Goal: Answer question/provide support: Share knowledge or assist other users

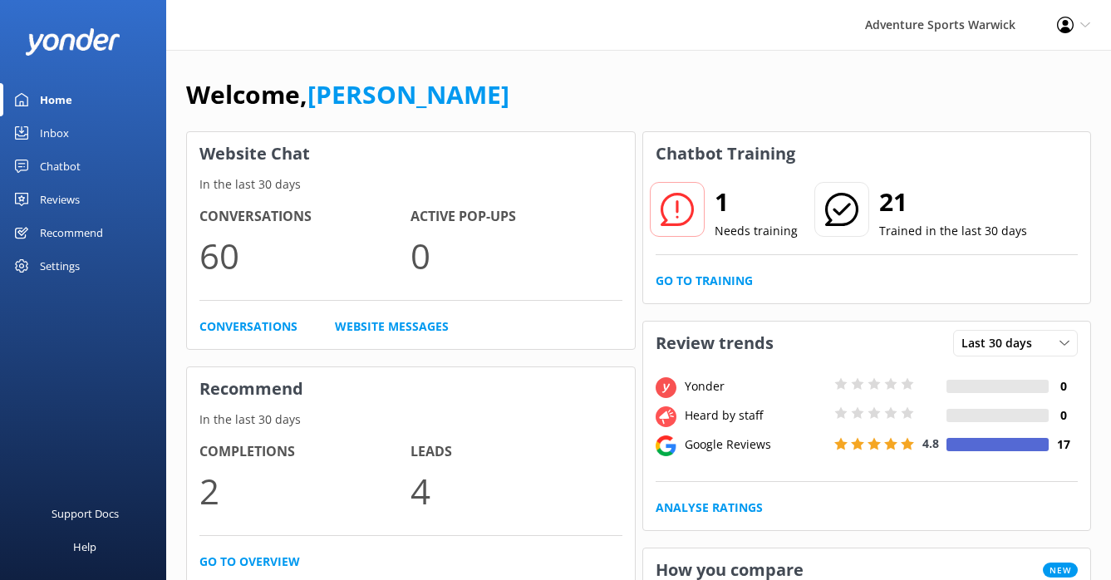
click at [52, 134] on div "Inbox" at bounding box center [54, 132] width 29 height 33
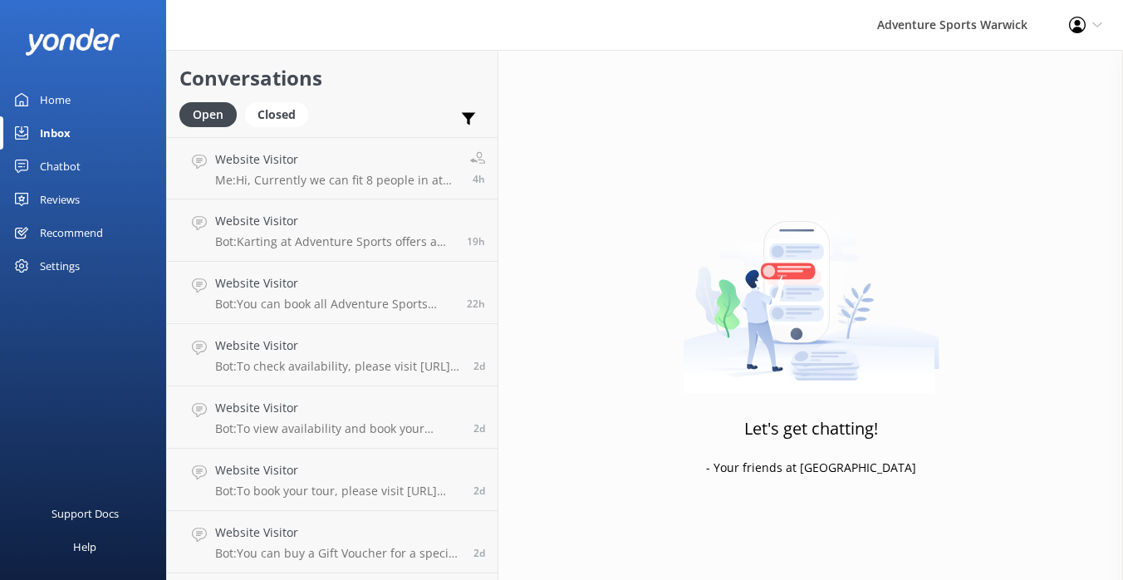
click at [61, 101] on div "Home" at bounding box center [55, 99] width 31 height 33
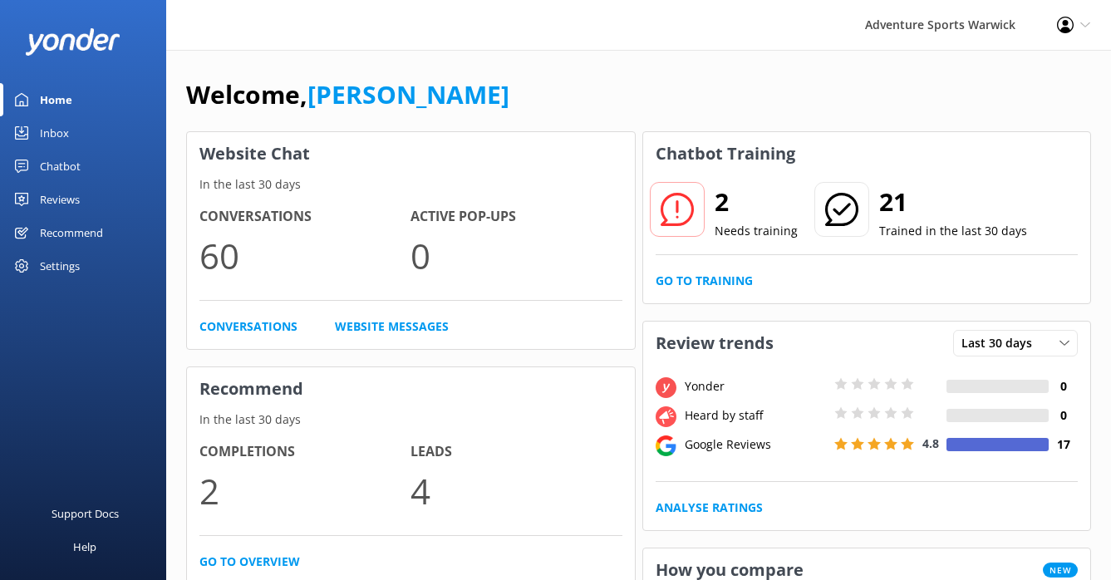
click at [55, 197] on div "Reviews" at bounding box center [60, 199] width 40 height 33
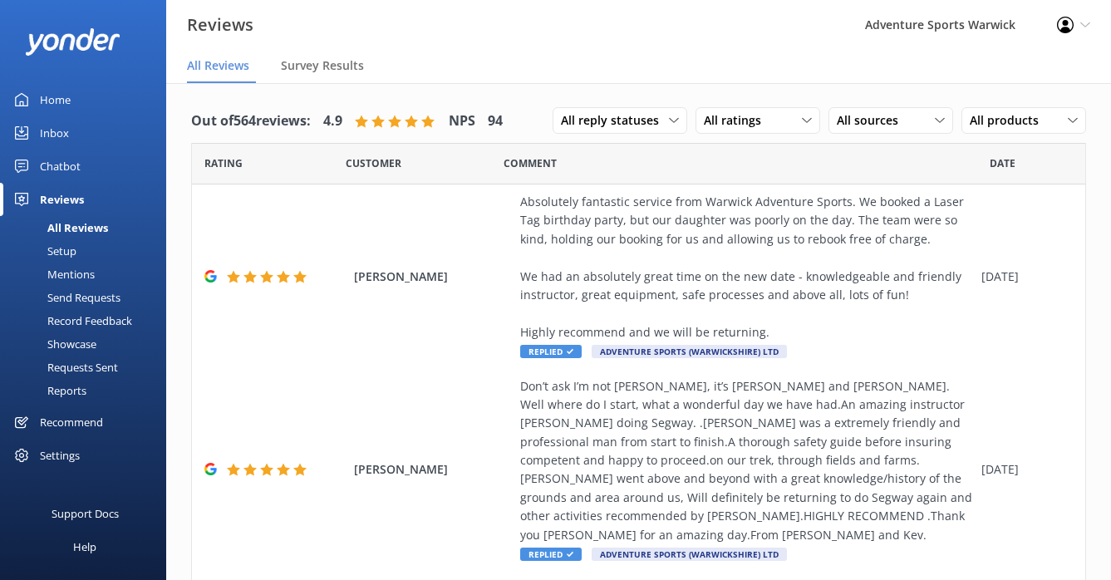
click at [49, 99] on div "Home" at bounding box center [55, 99] width 31 height 33
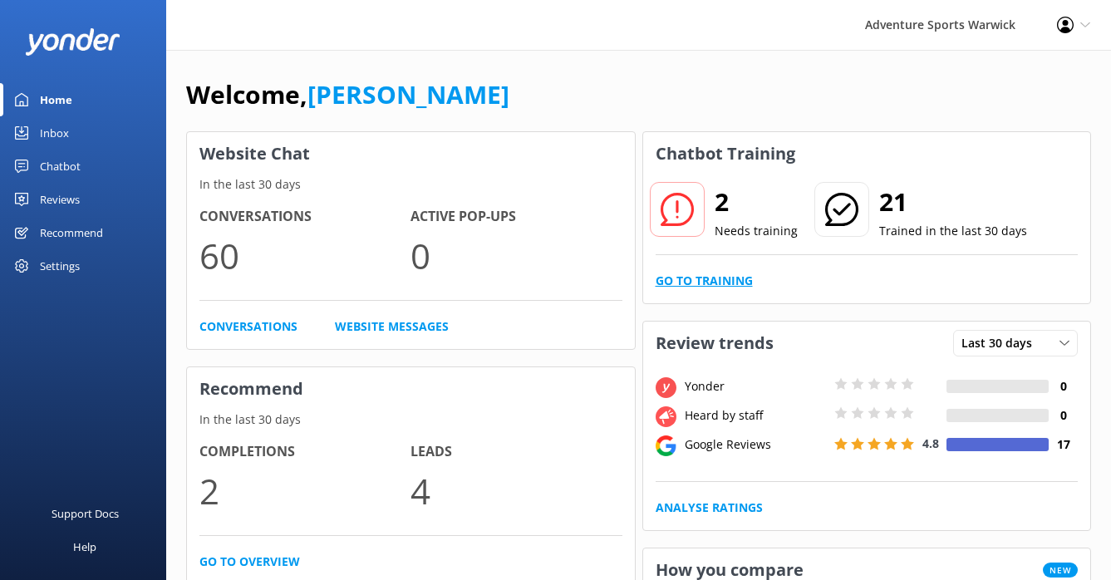
click at [682, 282] on link "Go to Training" at bounding box center [704, 281] width 97 height 18
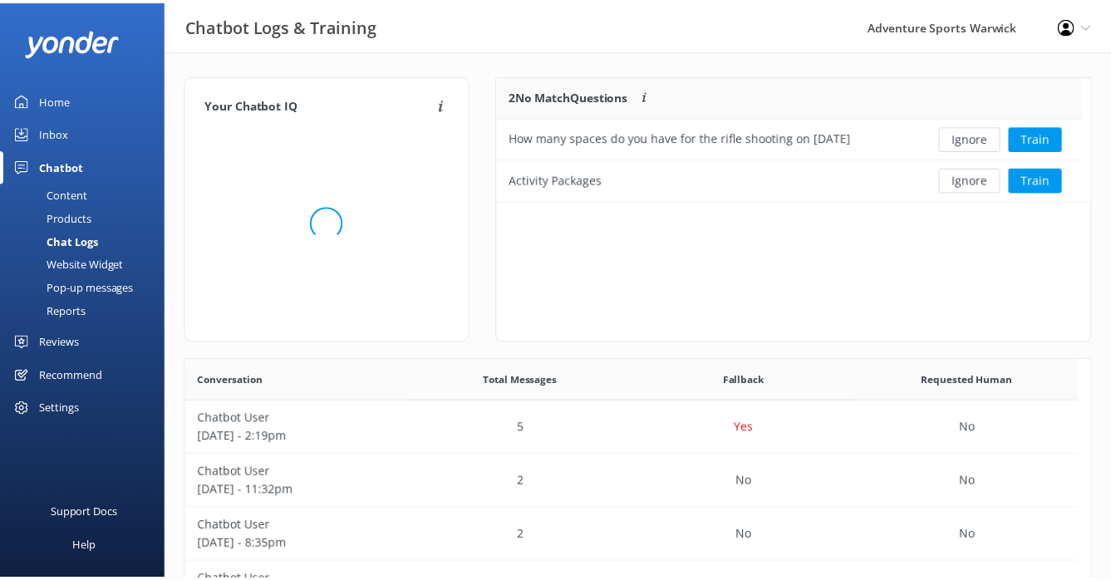
scroll to position [570, 891]
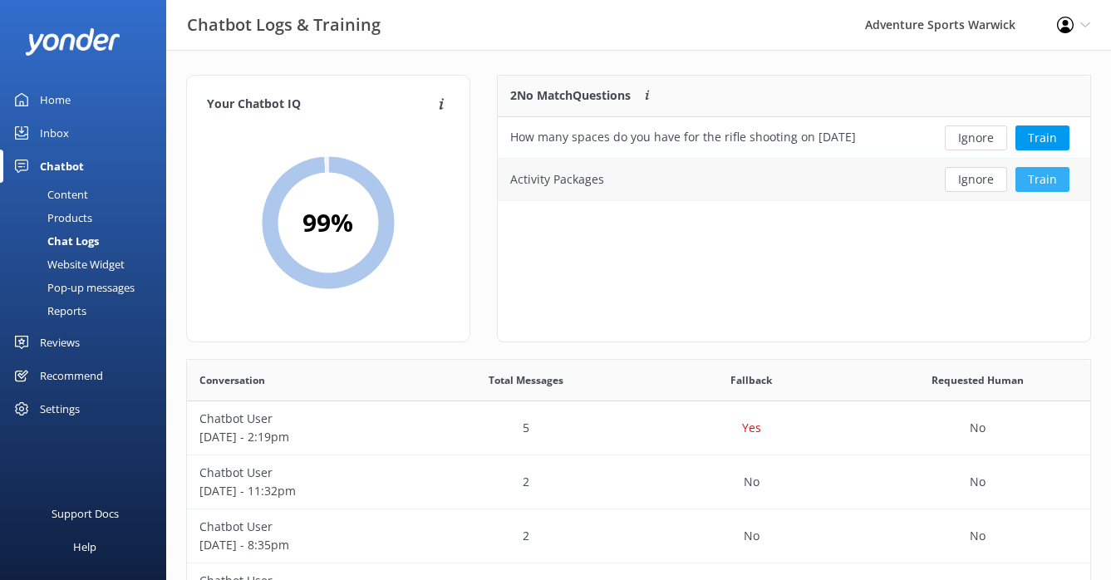
click at [1052, 182] on button "Train" at bounding box center [1042, 179] width 54 height 25
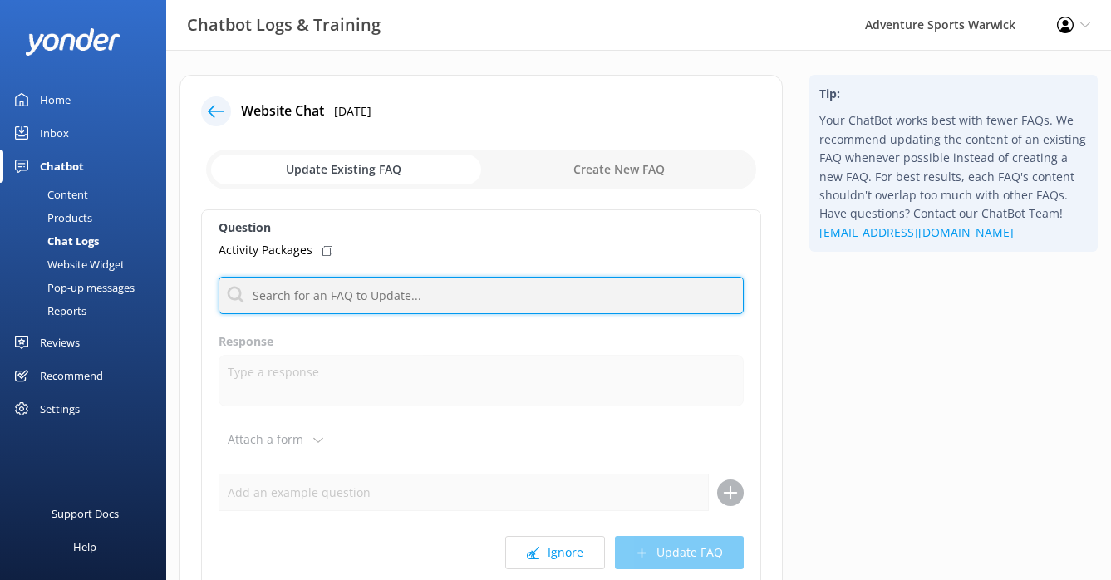
click at [288, 296] on input "text" at bounding box center [481, 295] width 525 height 37
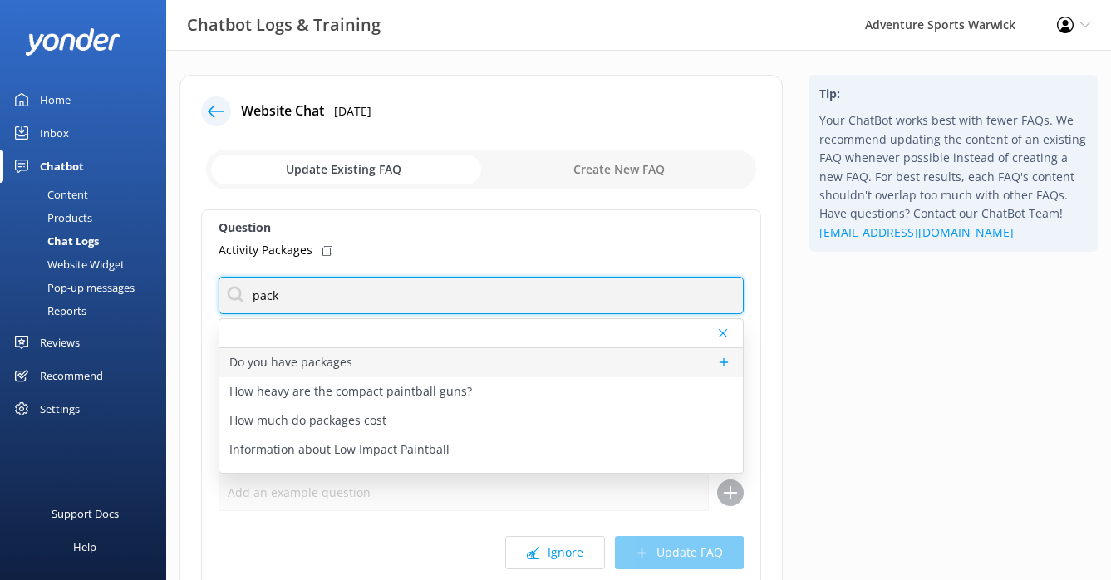
type input "pack"
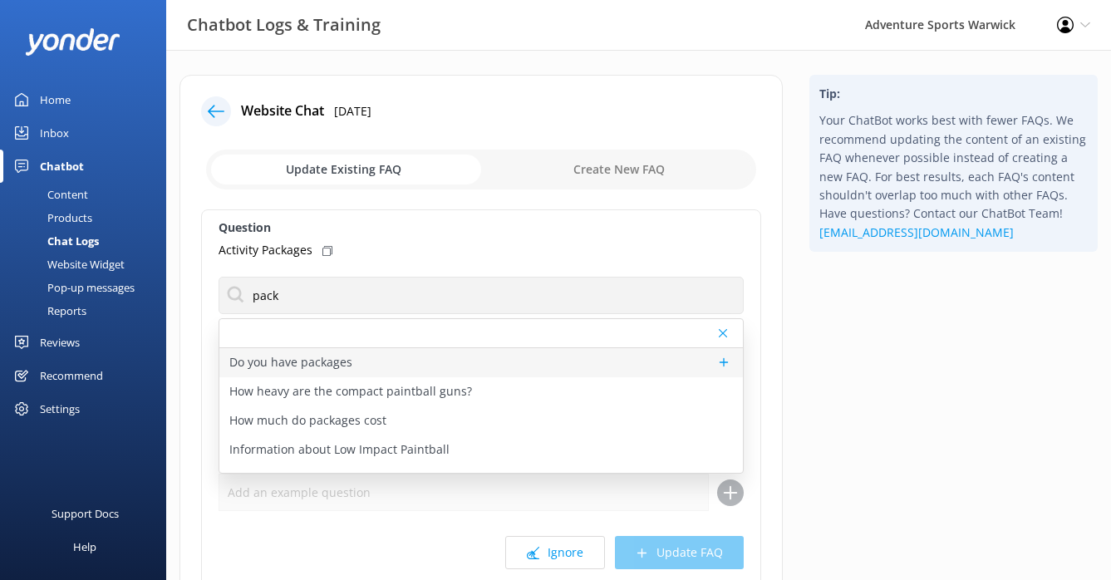
click at [314, 360] on p "Do you have packages" at bounding box center [290, 362] width 123 height 18
type textarea "You can book individual activities or mix and match several to create your own …"
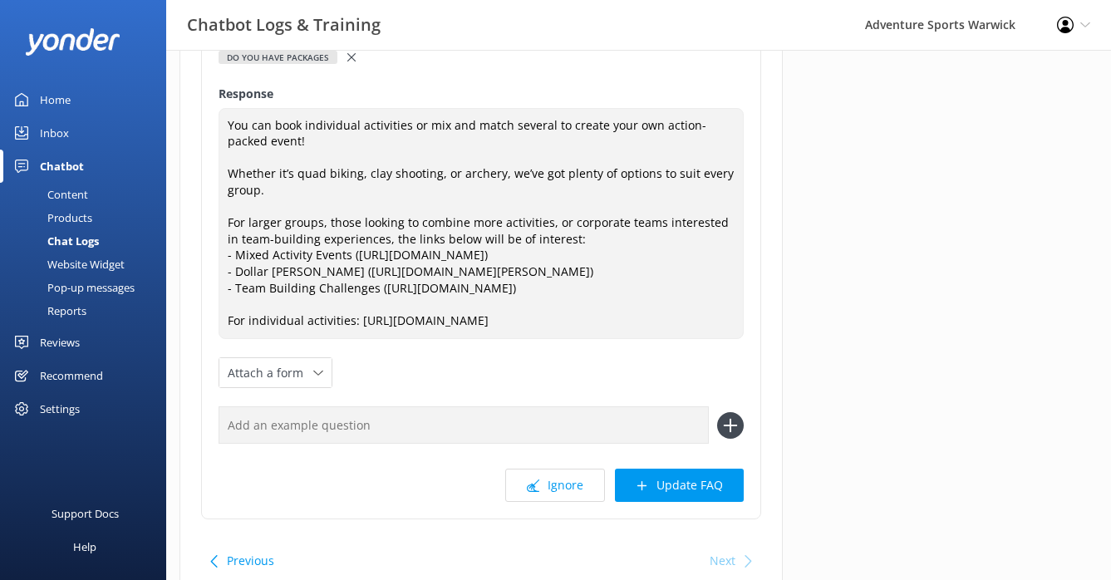
scroll to position [308, 0]
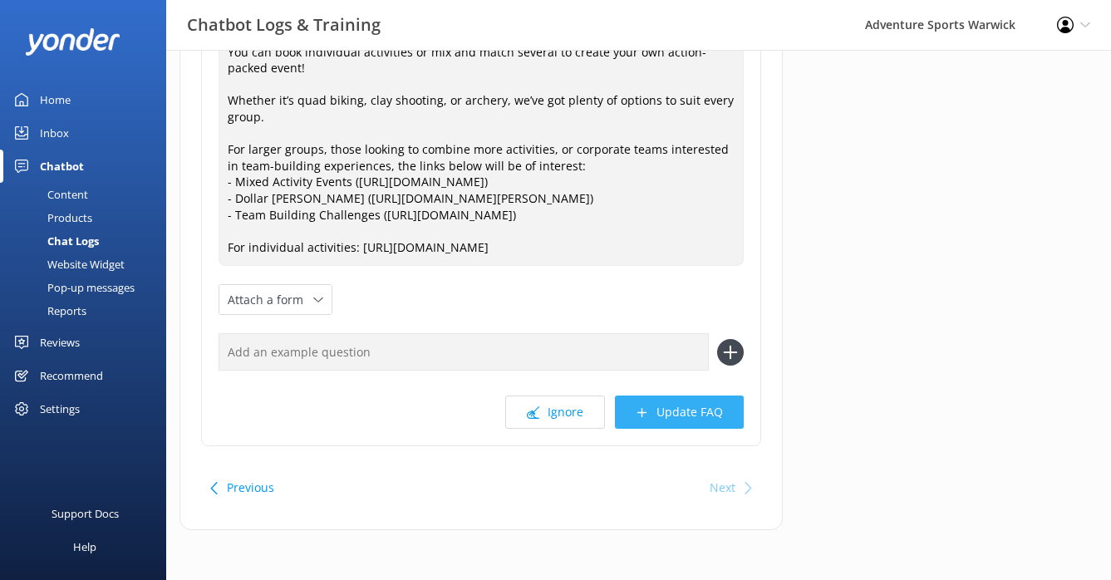
click at [684, 415] on button "Update FAQ" at bounding box center [679, 411] width 129 height 33
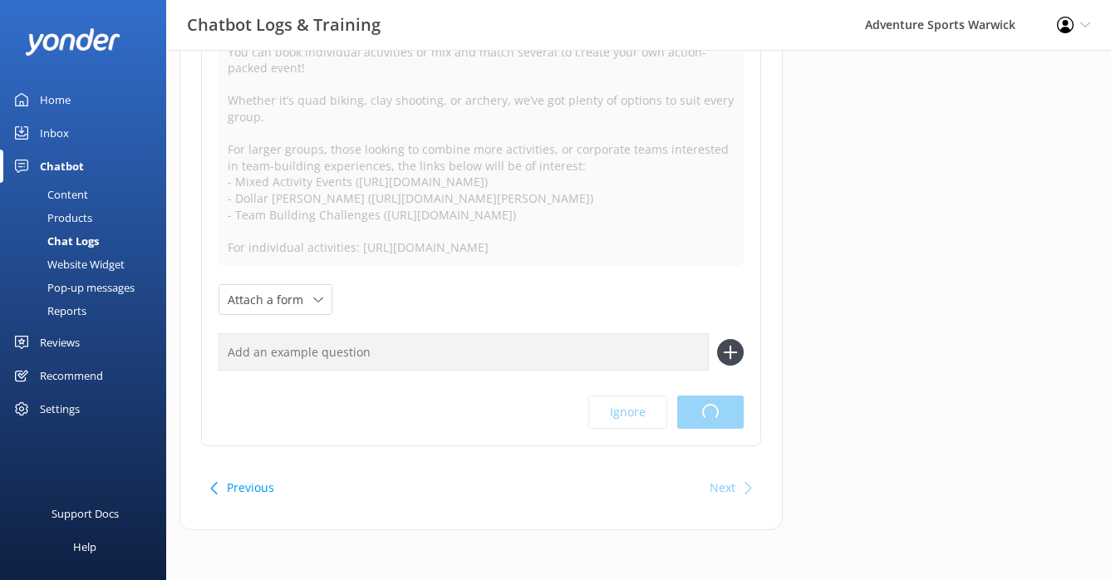
scroll to position [0, 0]
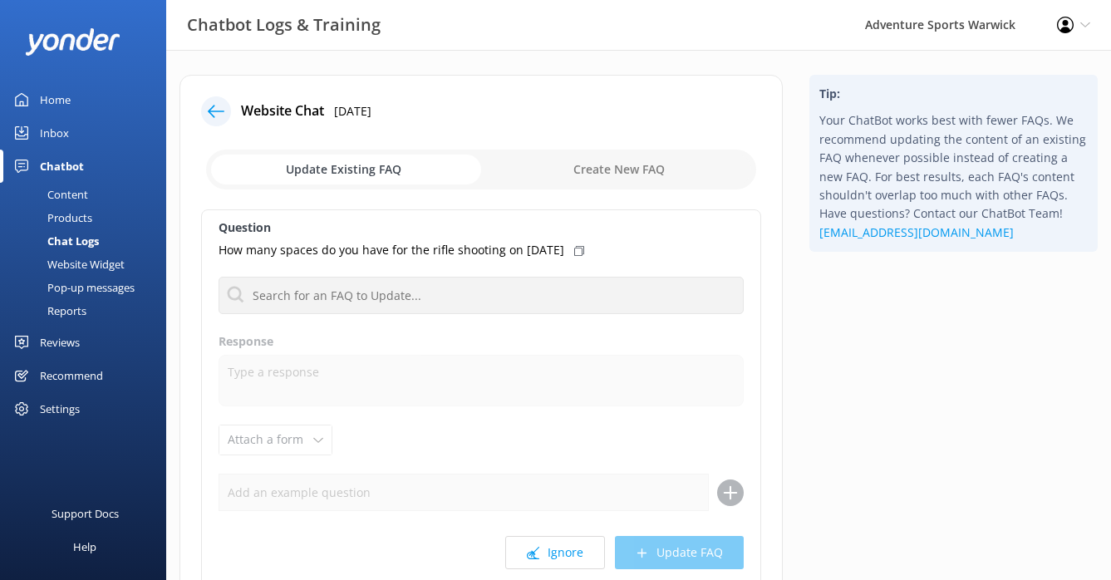
click at [47, 165] on div "Chatbot" at bounding box center [62, 166] width 44 height 33
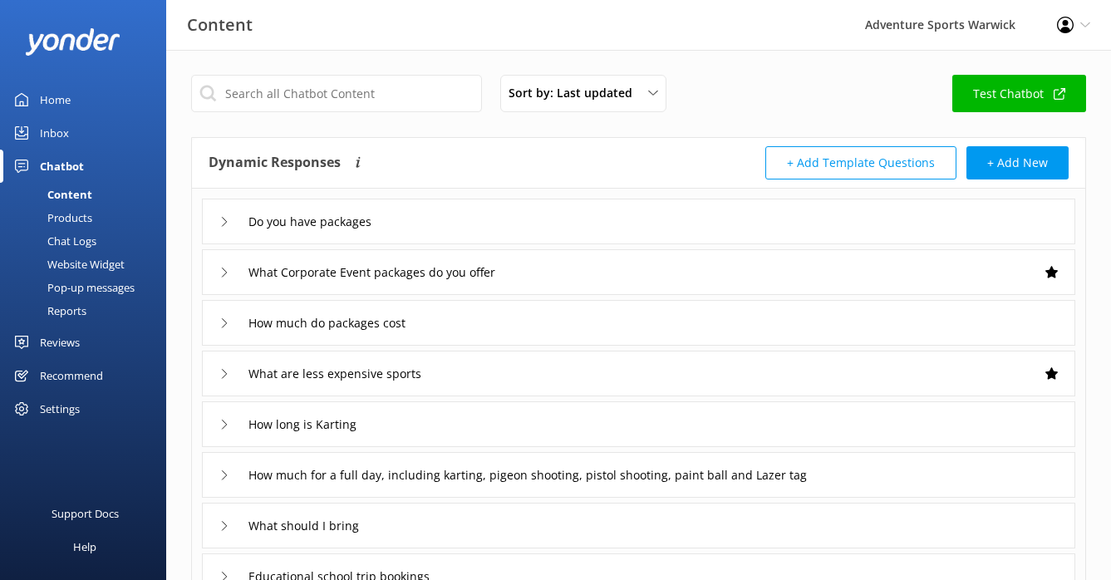
click at [50, 96] on div "Home" at bounding box center [55, 99] width 31 height 33
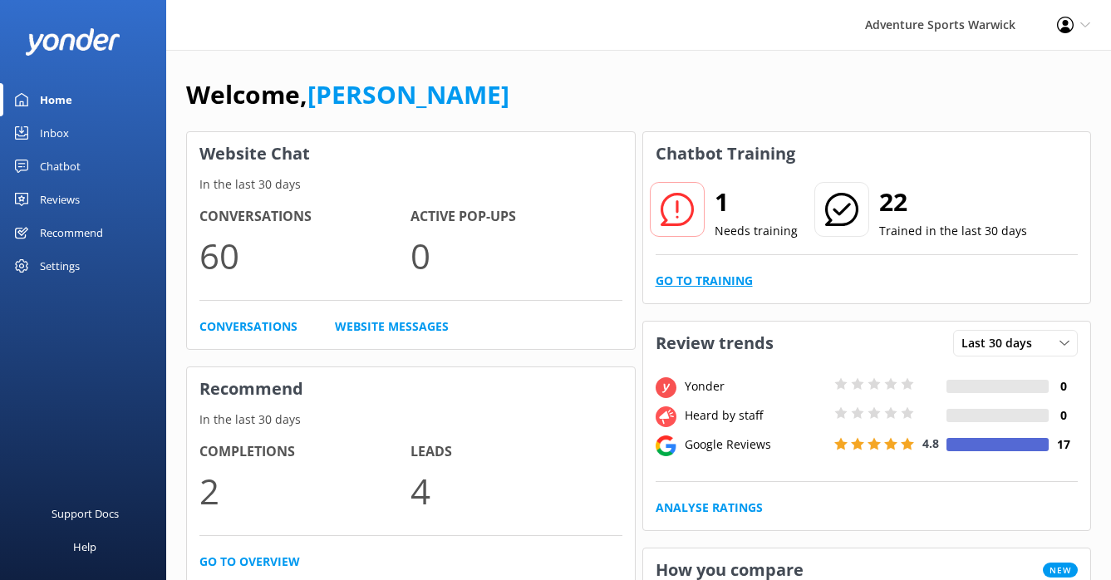
click at [735, 278] on link "Go to Training" at bounding box center [704, 281] width 97 height 18
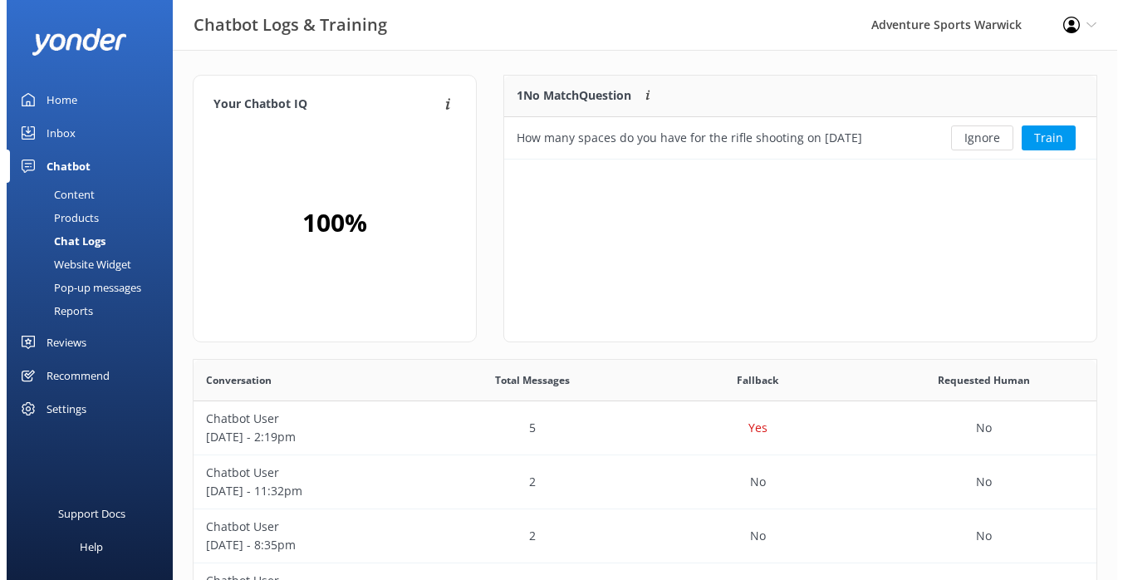
scroll to position [71, 580]
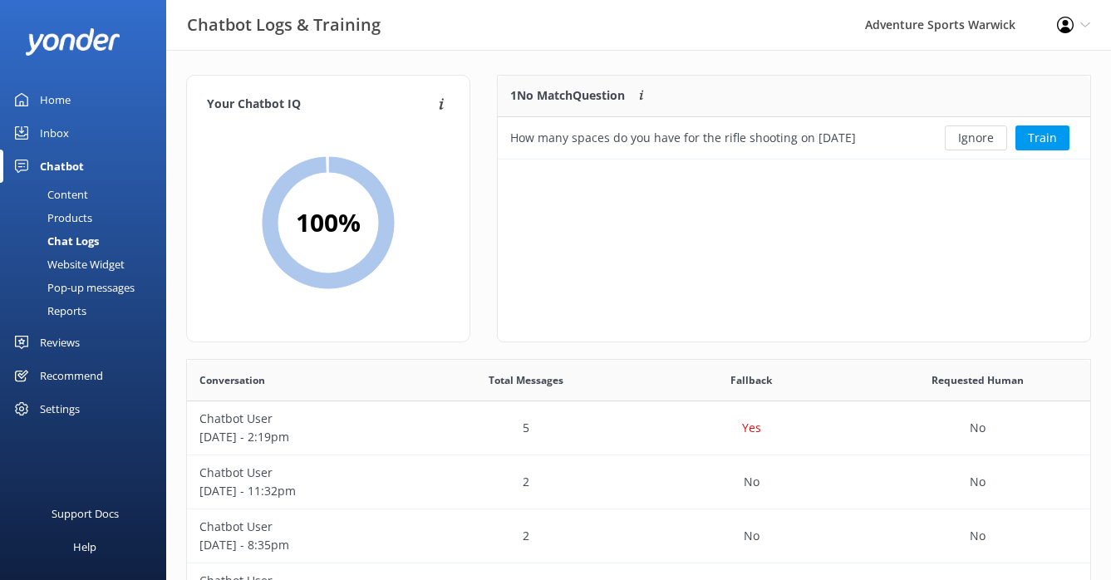
click at [61, 134] on div "Inbox" at bounding box center [54, 132] width 29 height 33
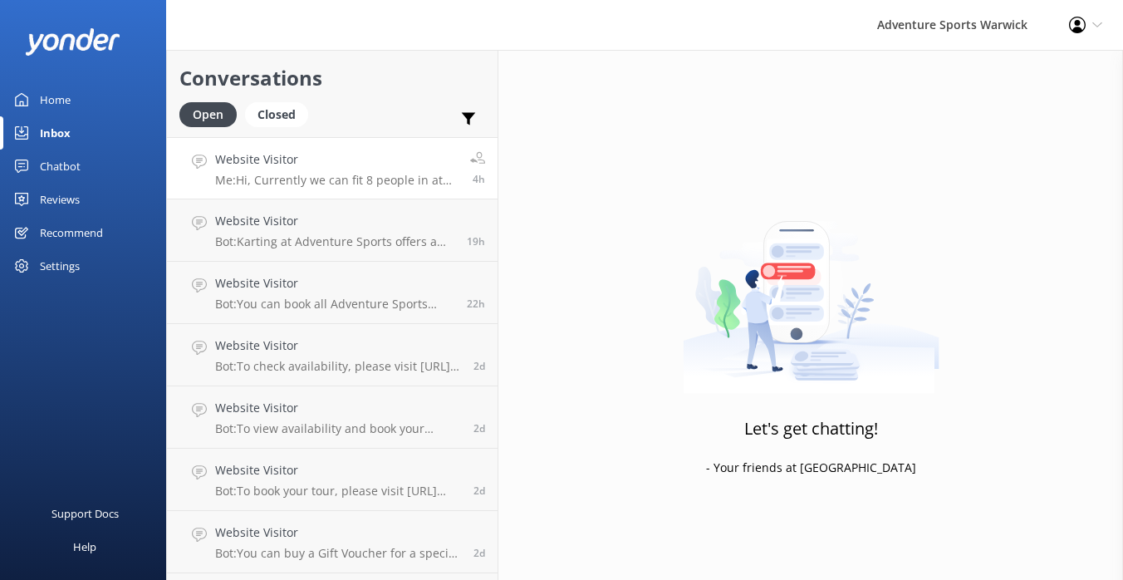
click at [346, 179] on p "Me: Hi, Currently we can fit 8 people in at 09:00, 10:30, 12:00, 13:30 or 15:00…" at bounding box center [336, 180] width 243 height 15
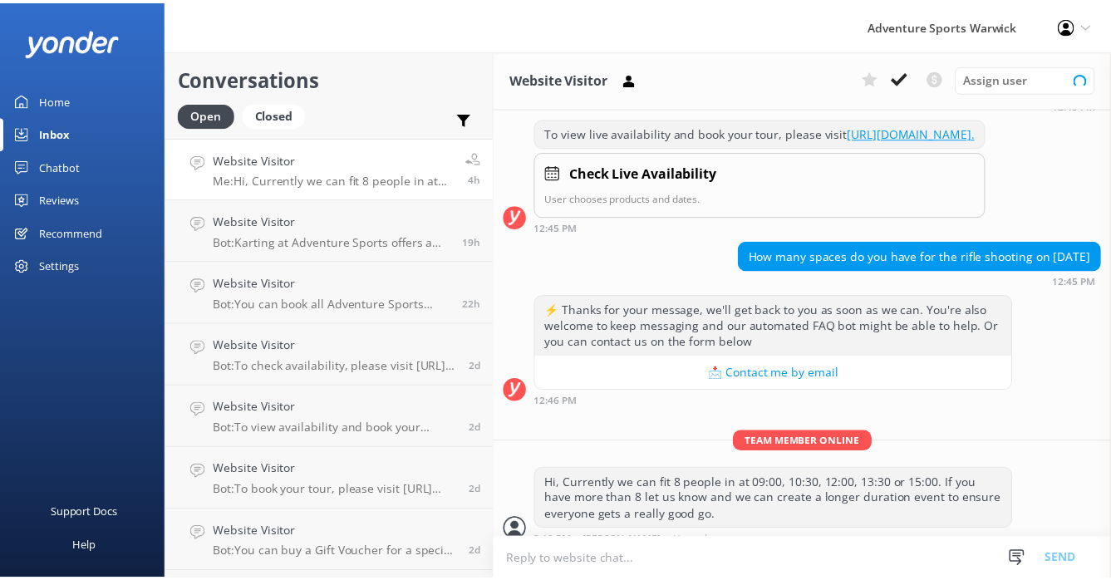
scroll to position [283, 0]
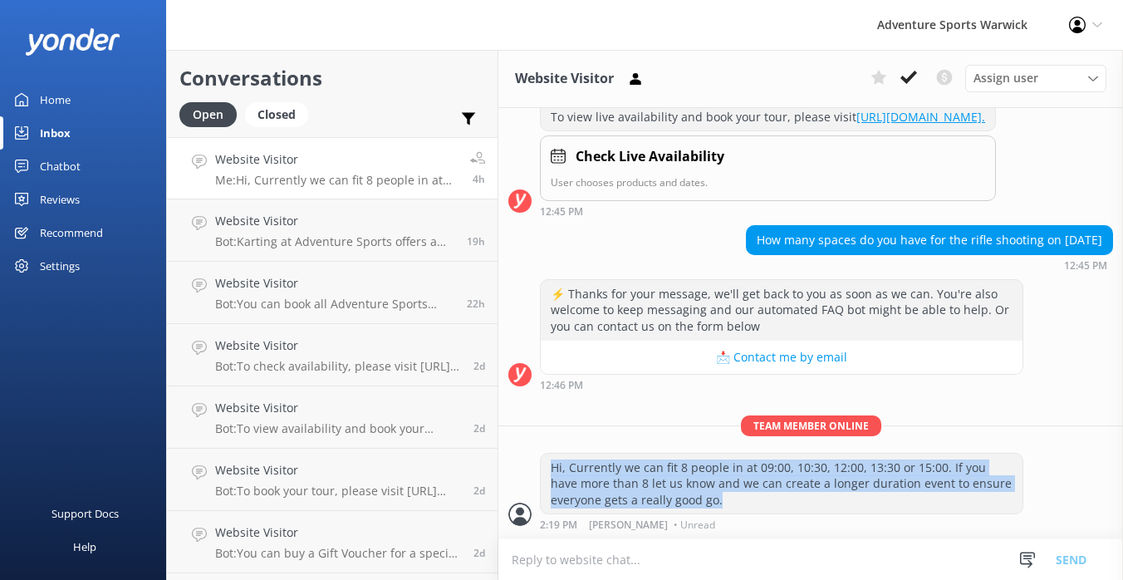
drag, startPoint x: 549, startPoint y: 465, endPoint x: 764, endPoint y: 506, distance: 219.0
click at [764, 506] on div "Hi, Currently we can fit 8 people in at 09:00, 10:30, 12:00, 13:30 or 15:00. If…" at bounding box center [782, 484] width 482 height 61
copy div "Hi, Currently we can fit 8 people in at 09:00, 10:30, 12:00, 13:30 or 15:00. If…"
click at [61, 93] on div "Home" at bounding box center [55, 99] width 31 height 33
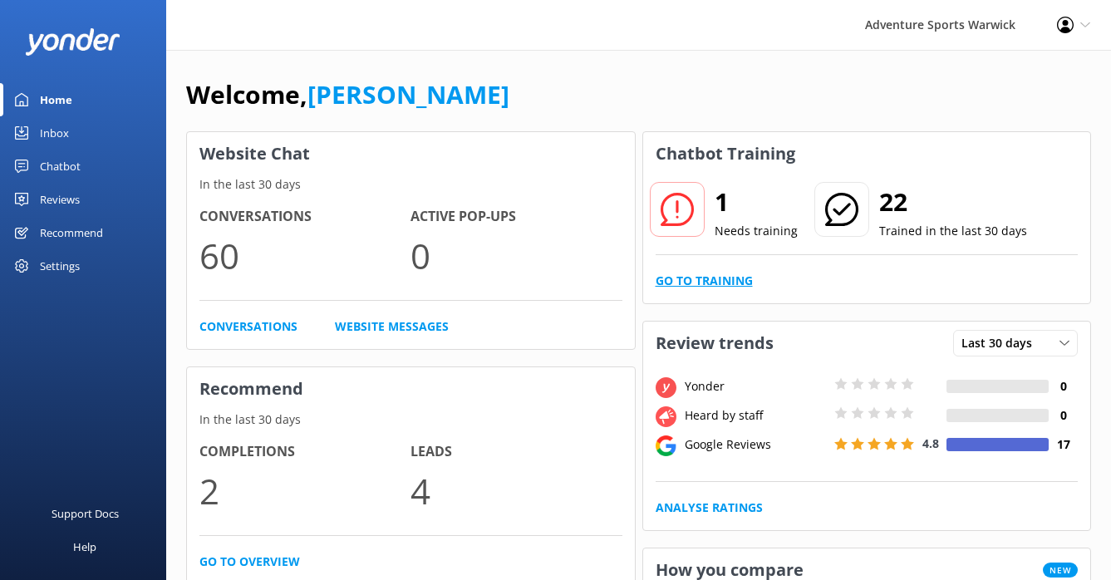
click at [718, 282] on link "Go to Training" at bounding box center [704, 281] width 97 height 18
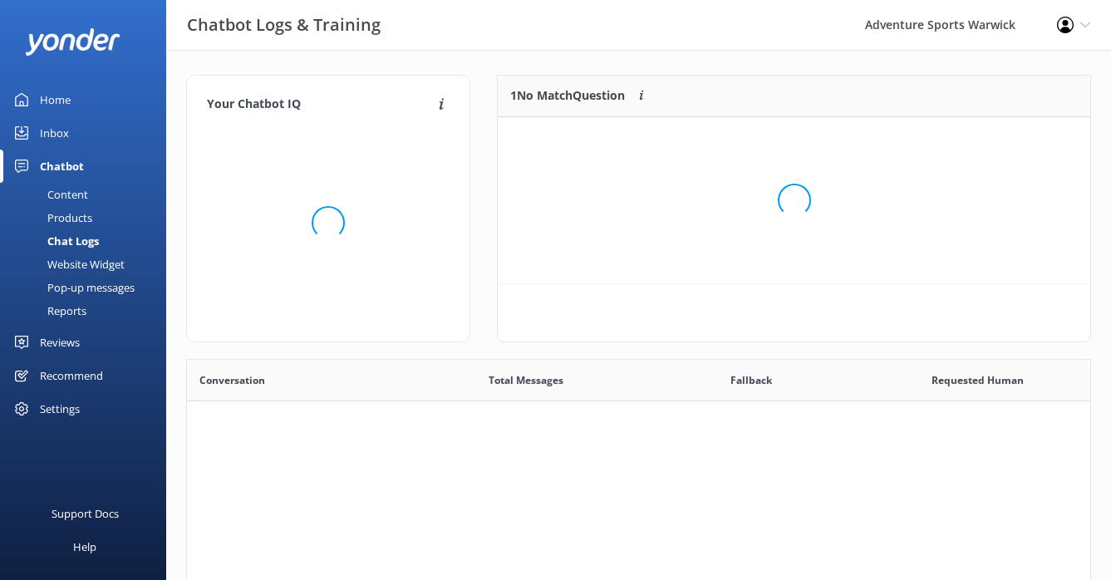
scroll to position [71, 580]
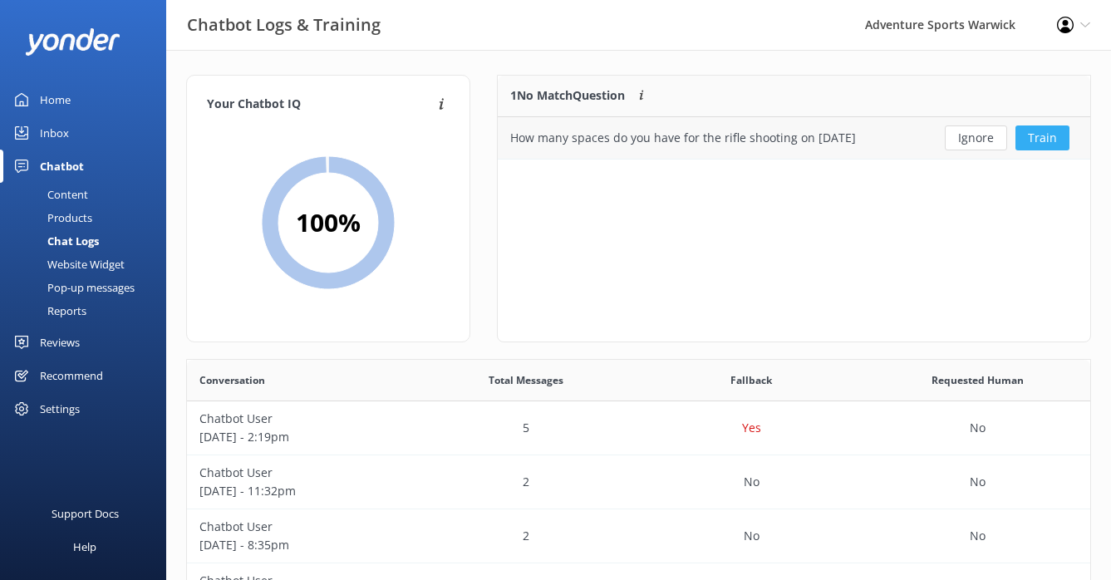
click at [1050, 140] on button "Train" at bounding box center [1042, 137] width 54 height 25
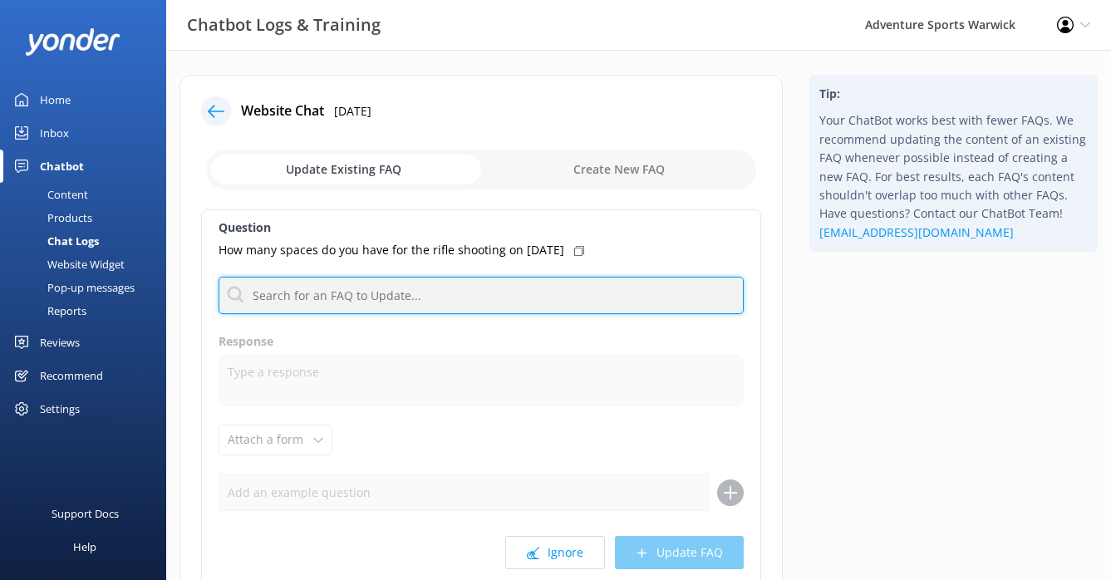
click at [336, 297] on input "text" at bounding box center [481, 295] width 525 height 37
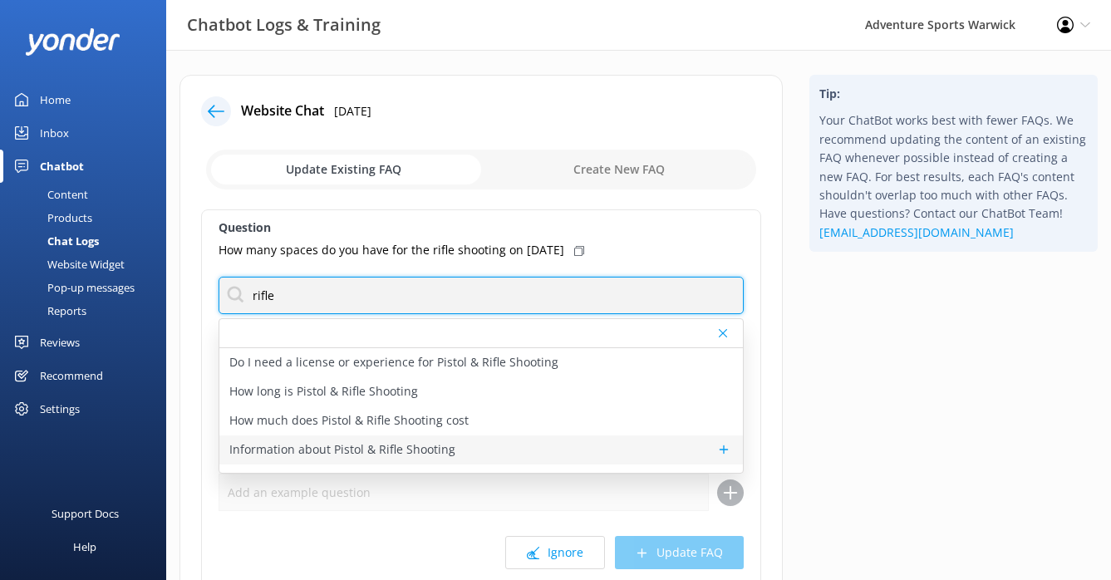
type input "rifle"
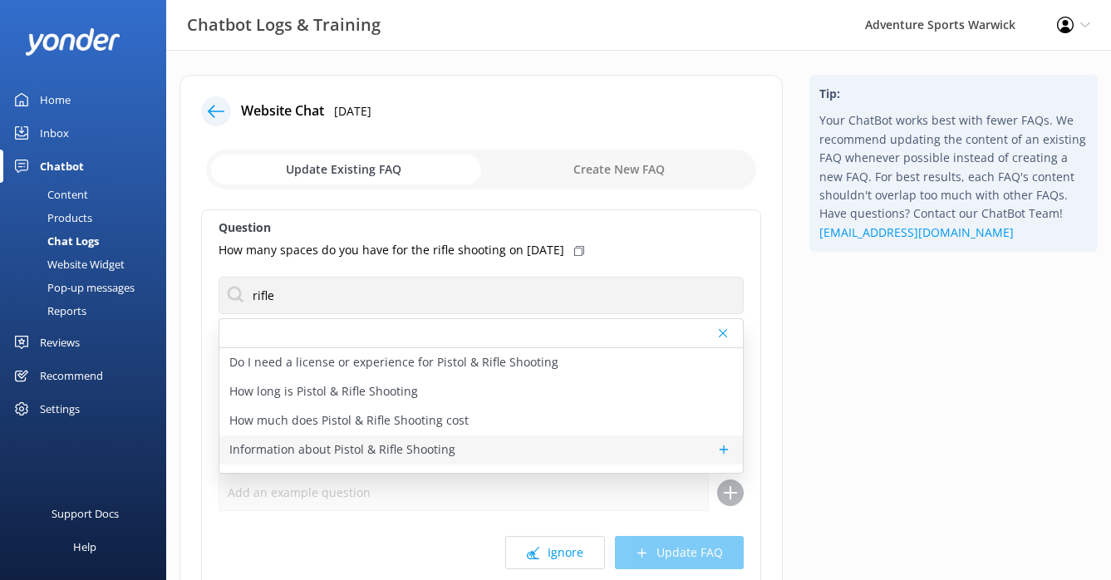
click at [314, 448] on p "Information about Pistol & Rifle Shooting" at bounding box center [342, 449] width 226 height 18
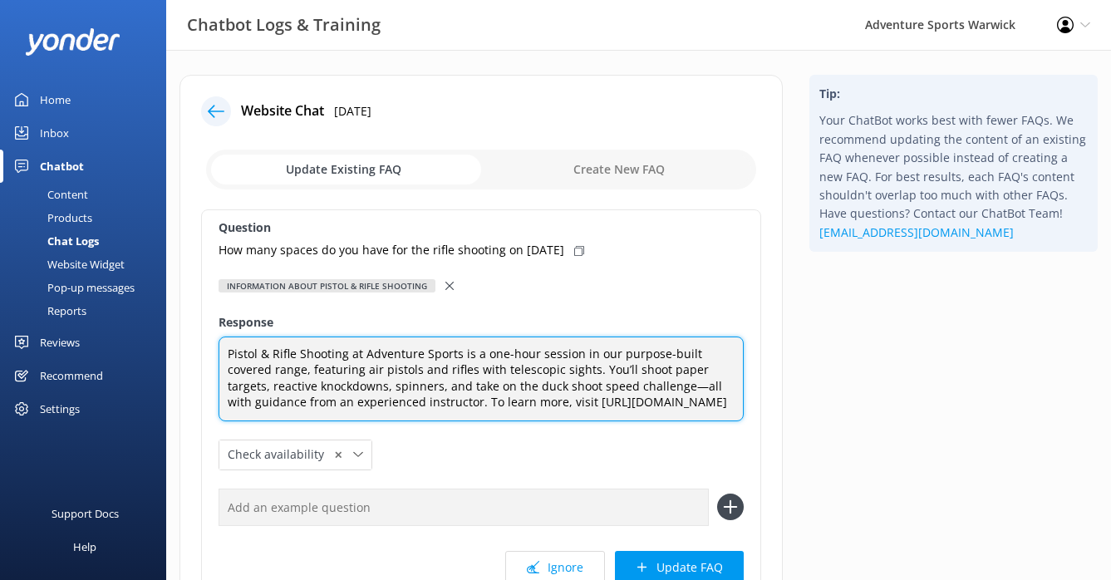
click at [374, 399] on textarea "Pistol & Rifle Shooting at Adventure Sports is a one-hour session in our purpos…" at bounding box center [481, 378] width 525 height 85
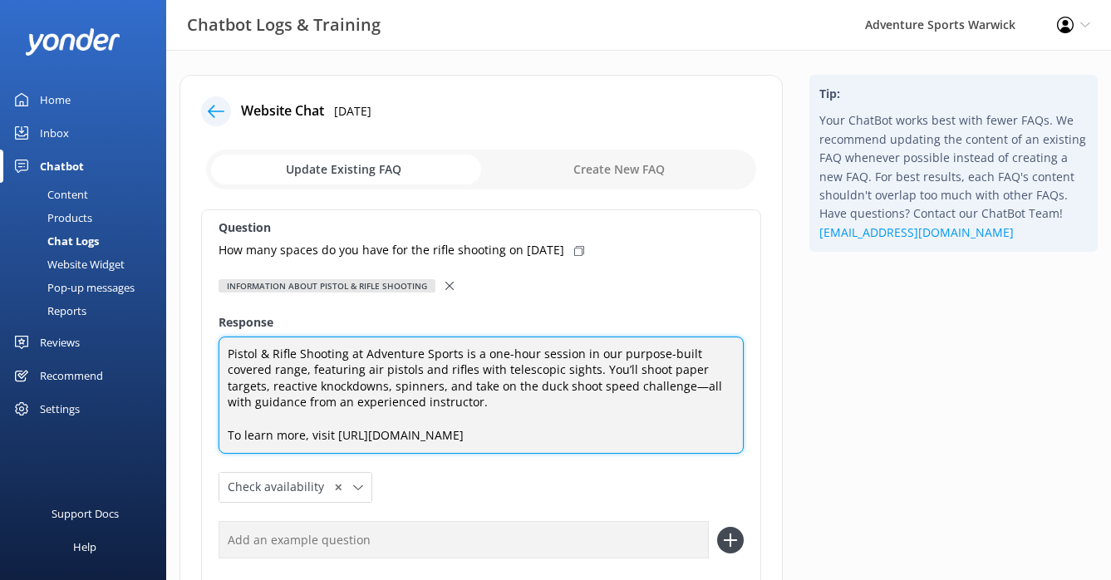
paste textarea "Hi, Currently we can fit 8 people in at 09:00, 10:30, 12:00, 13:30 or 15:00. If…"
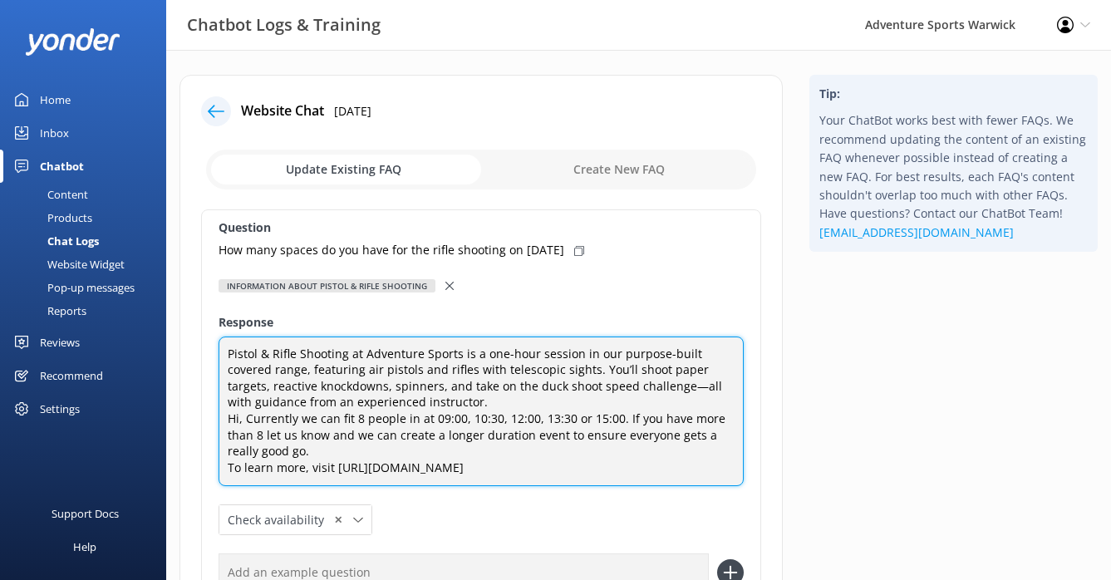
drag, startPoint x: 244, startPoint y: 420, endPoint x: 221, endPoint y: 415, distance: 23.6
click at [222, 416] on textarea "Pistol & Rifle Shooting at Adventure Sports is a one-hour session in our purpos…" at bounding box center [481, 411] width 525 height 150
click at [326, 420] on textarea "Pistol & Rifle Shooting at Adventure Sports is a one-hour session in our purpos…" at bounding box center [481, 411] width 525 height 150
drag, startPoint x: 616, startPoint y: 419, endPoint x: 735, endPoint y: 401, distance: 120.9
click at [616, 420] on textarea "Pistol & Rifle Shooting at Adventure Sports is a one-hour session in our purpos…" at bounding box center [481, 411] width 525 height 150
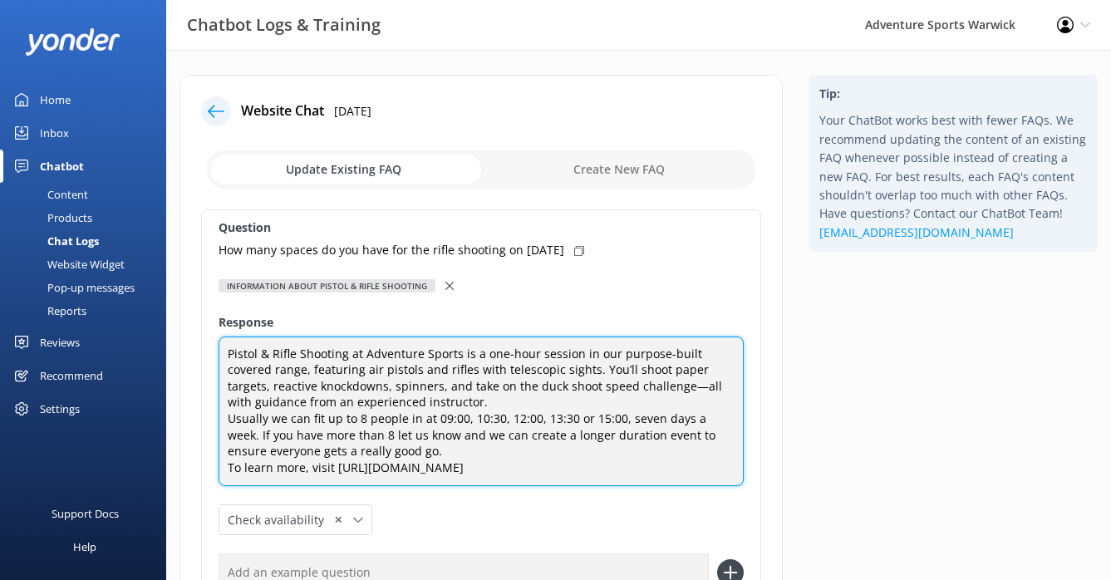
click at [425, 455] on textarea "Pistol & Rifle Shooting at Adventure Sports is a one-hour session in our purpos…" at bounding box center [481, 411] width 525 height 150
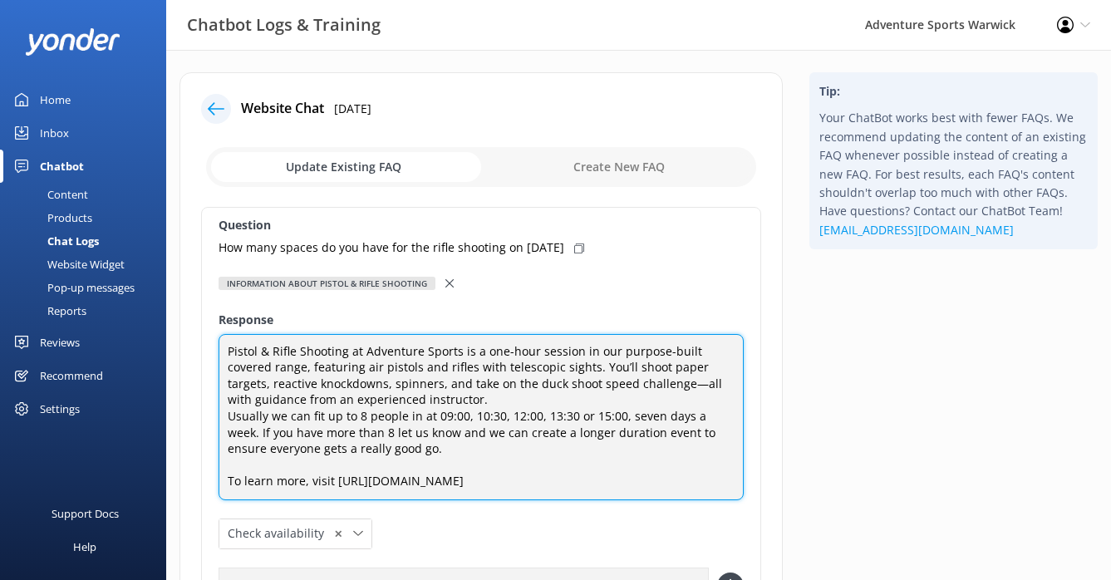
scroll to position [237, 0]
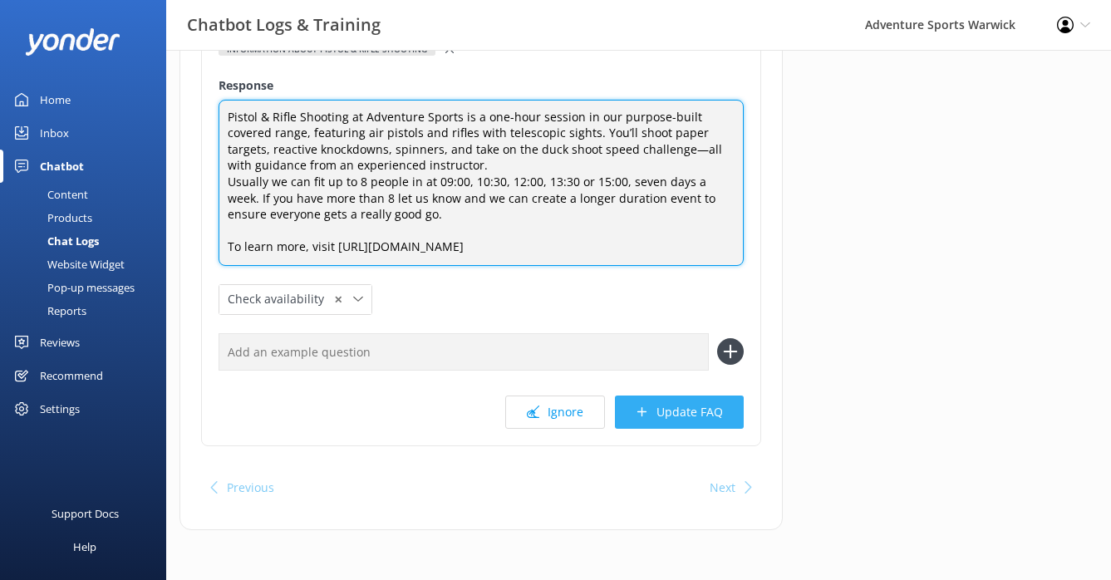
type textarea "Pistol & Rifle Shooting at Adventure Sports is a one-hour session in our purpos…"
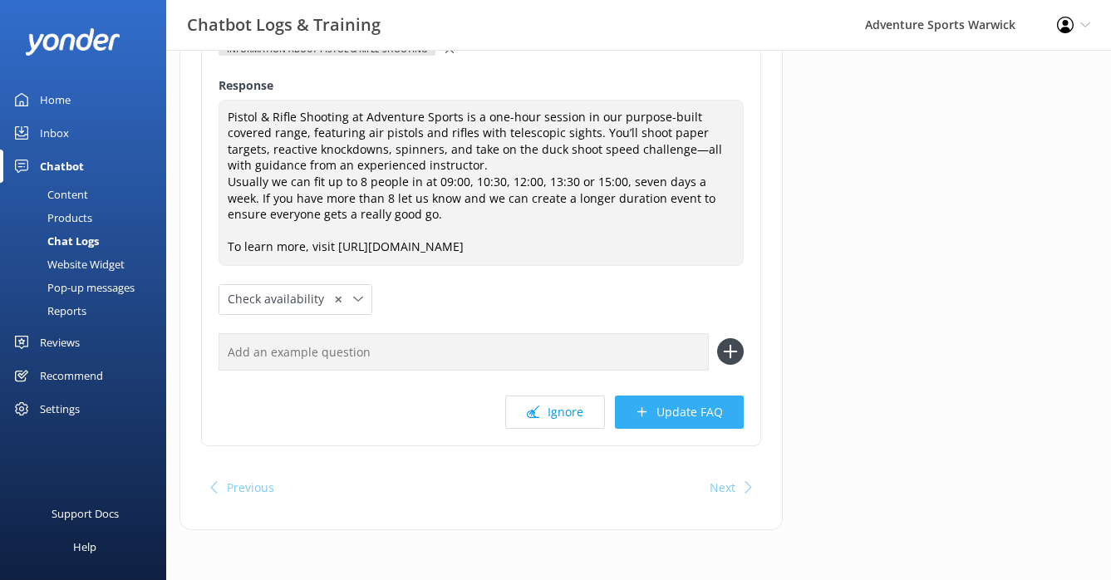
click at [679, 418] on button "Update FAQ" at bounding box center [679, 411] width 129 height 33
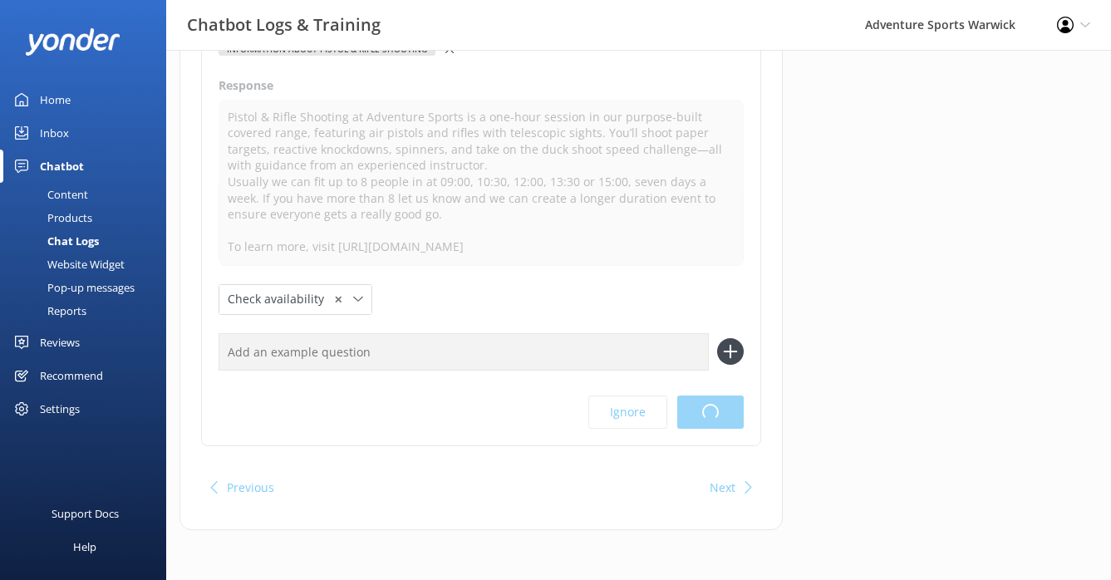
scroll to position [0, 0]
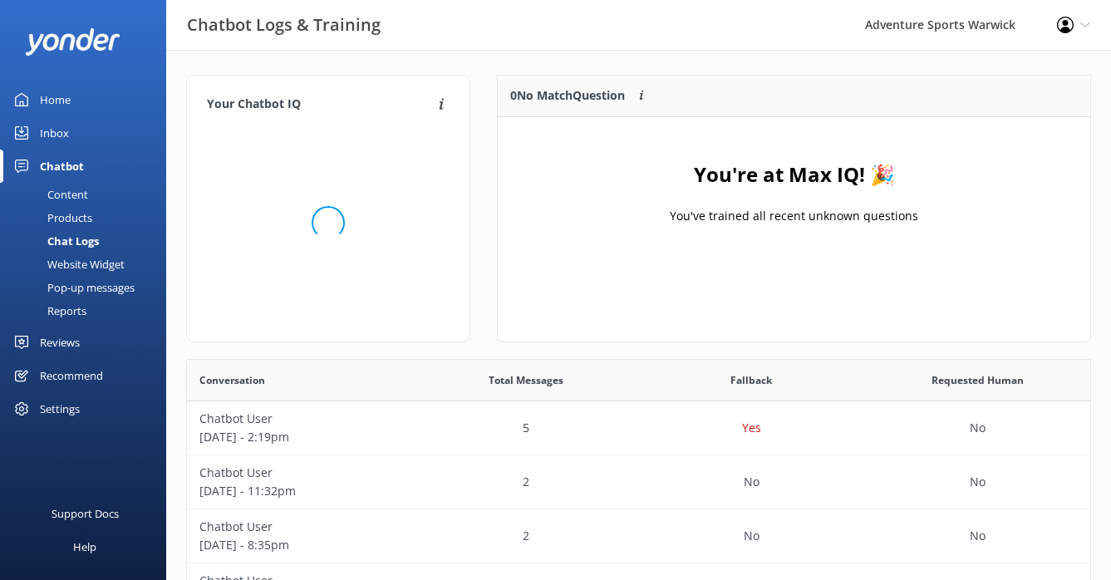
scroll to position [195, 580]
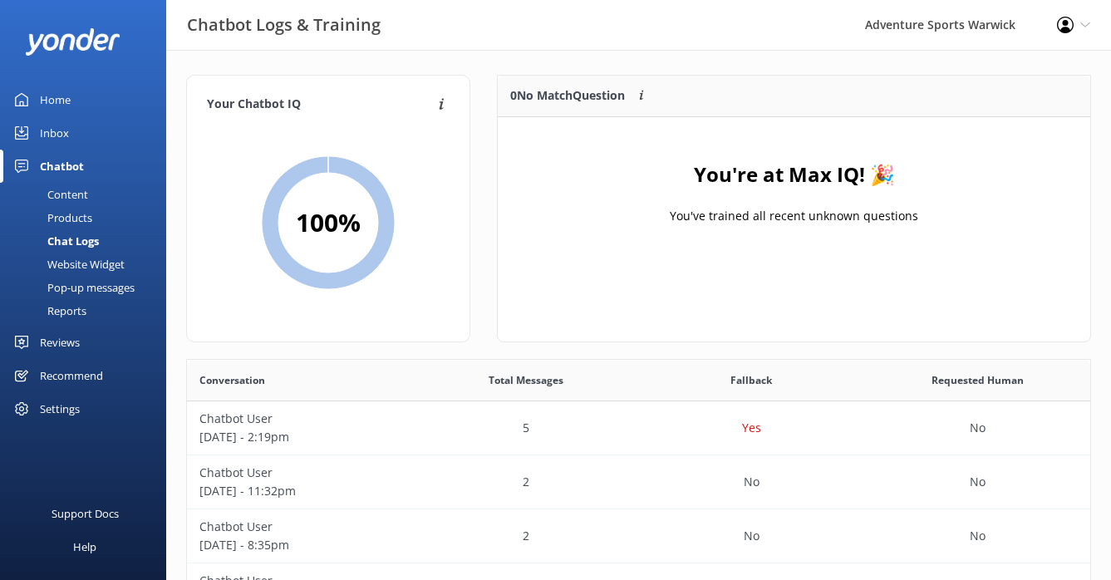
click at [67, 346] on div "Reviews" at bounding box center [60, 342] width 40 height 33
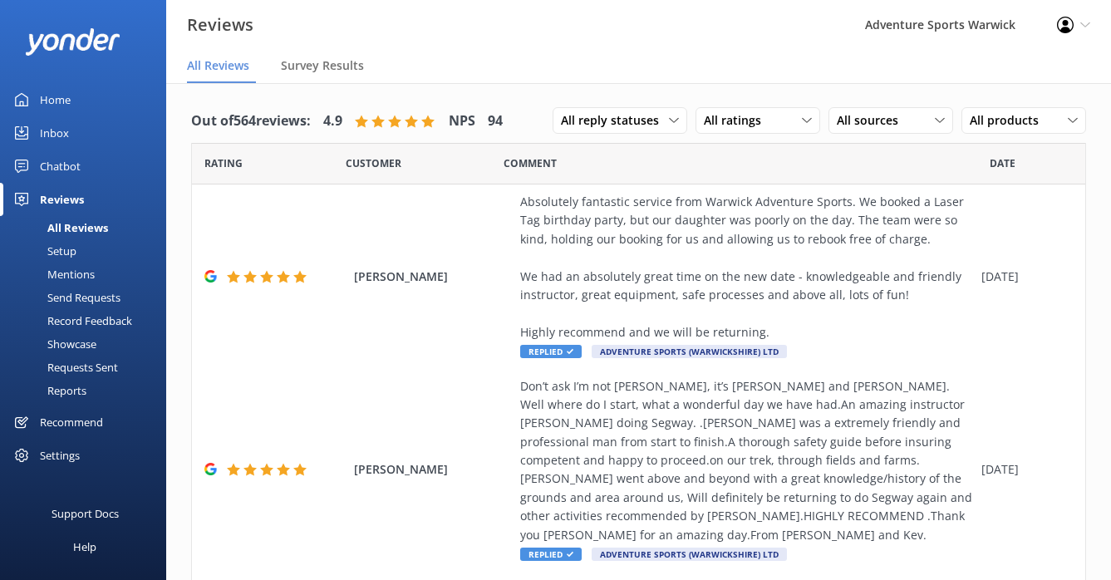
click at [56, 91] on div "Home" at bounding box center [55, 99] width 31 height 33
